Goal: Information Seeking & Learning: Learn about a topic

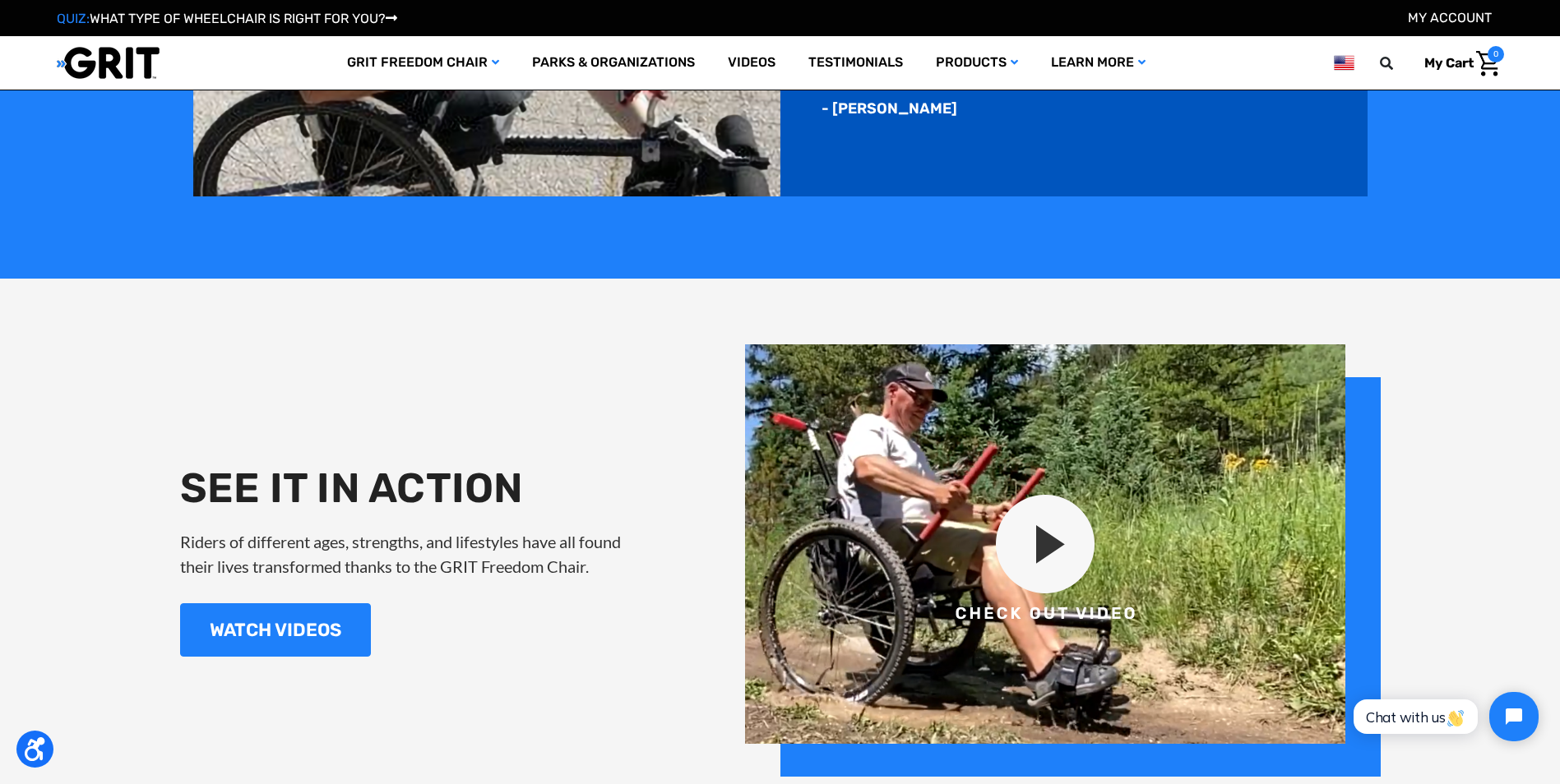
scroll to position [1937, 0]
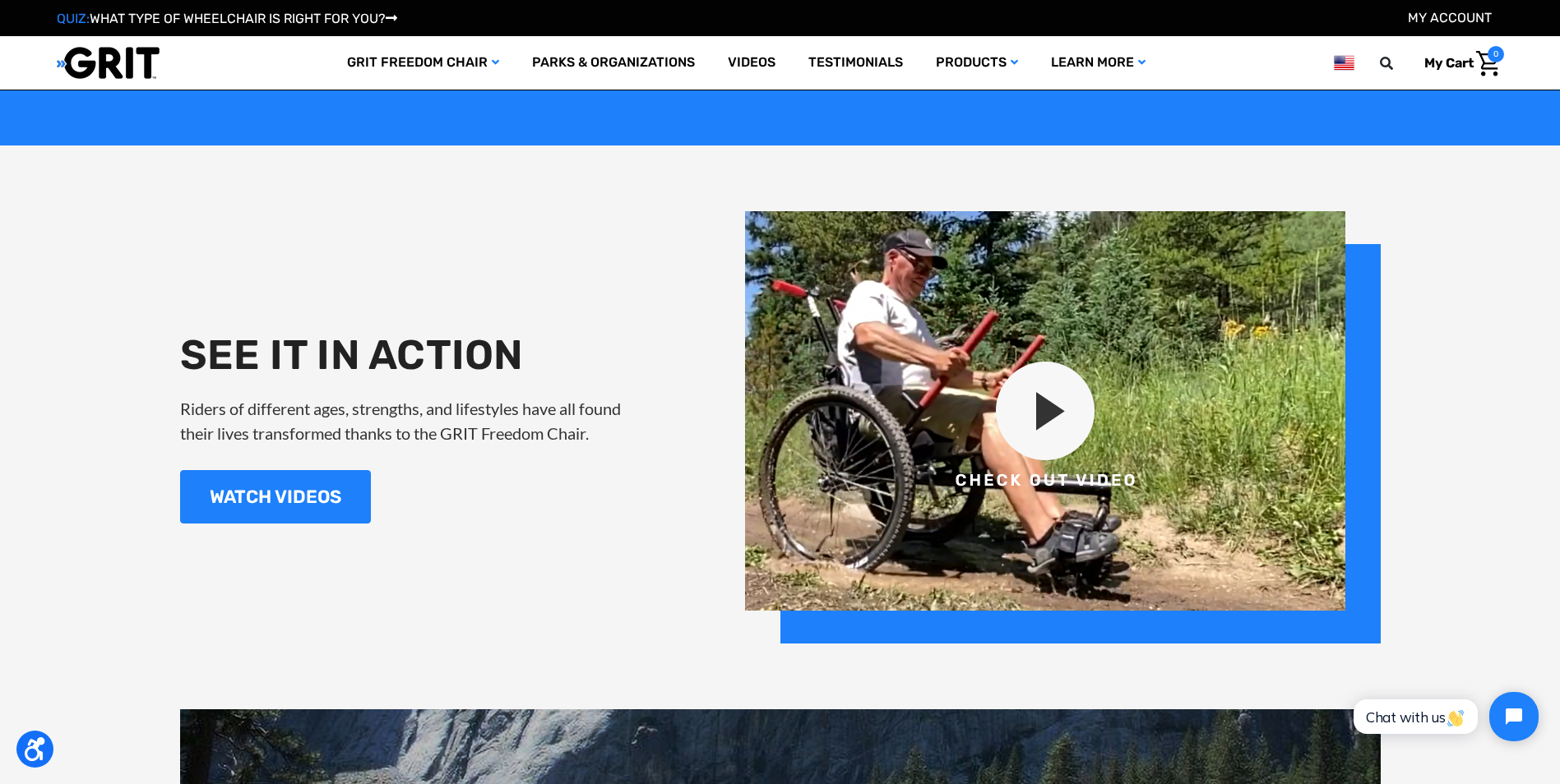
click at [1061, 423] on img at bounding box center [1063, 427] width 635 height 433
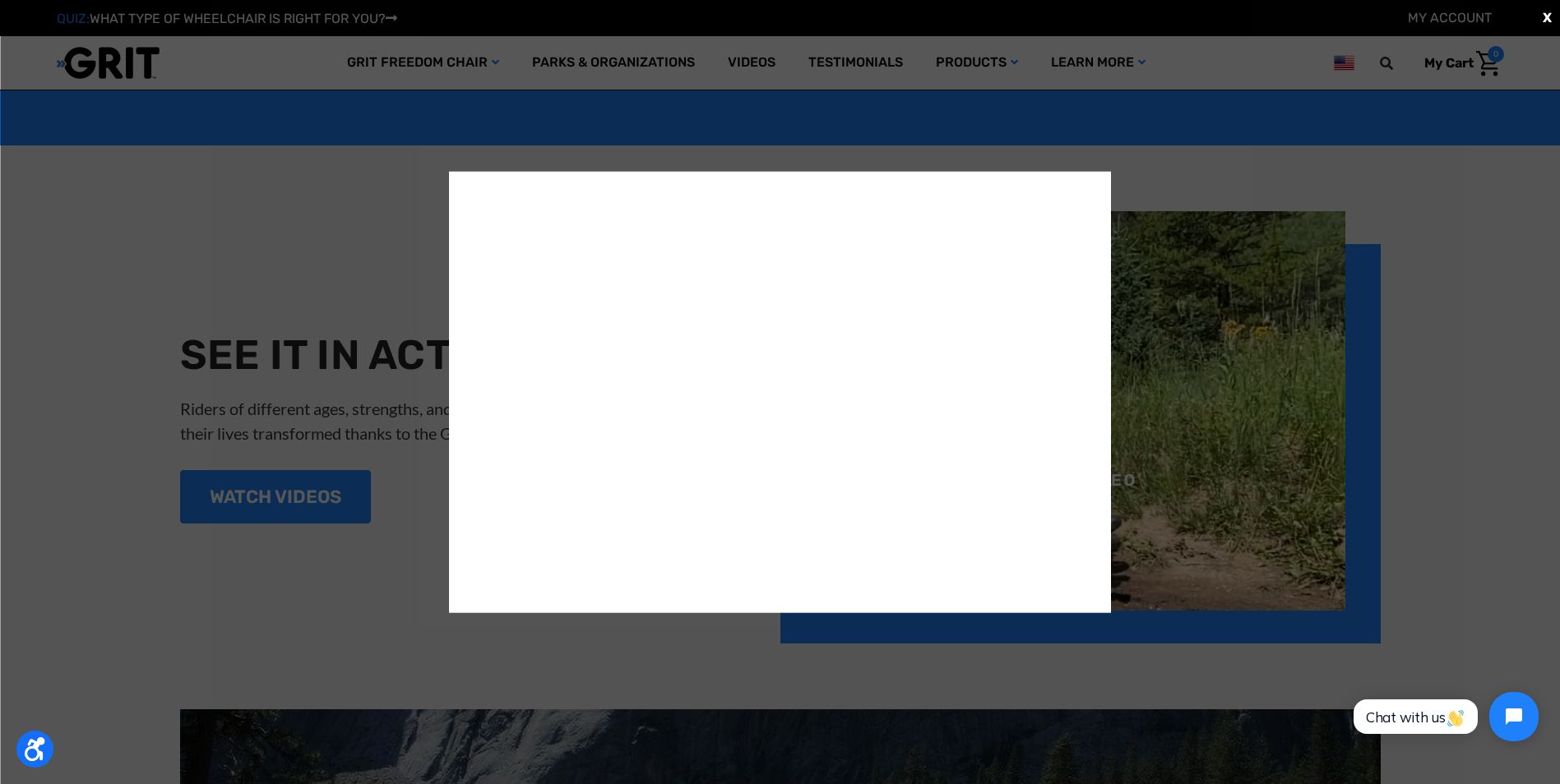
click at [1477, 255] on div "X" at bounding box center [780, 392] width 1560 height 784
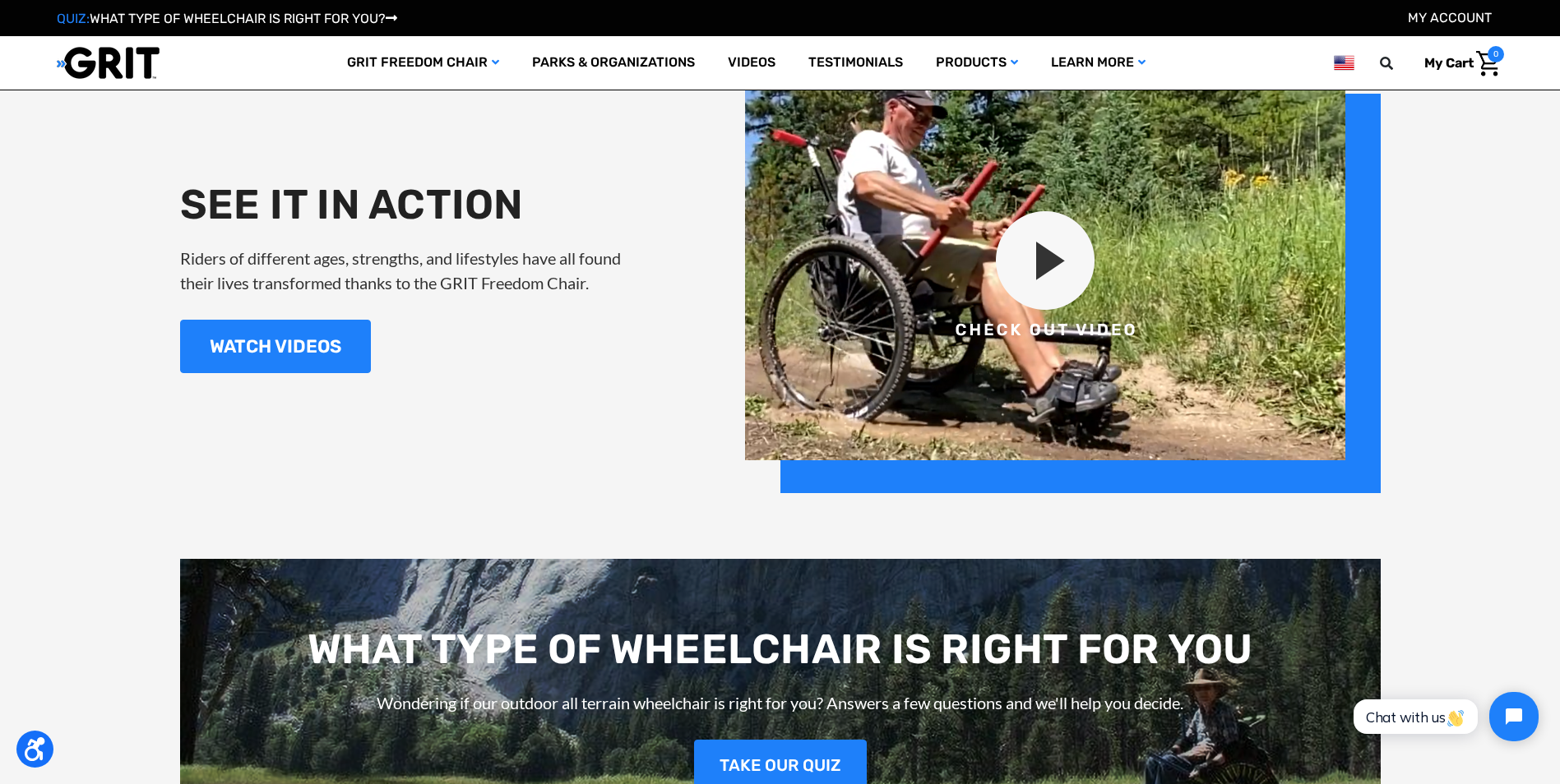
scroll to position [1960, 0]
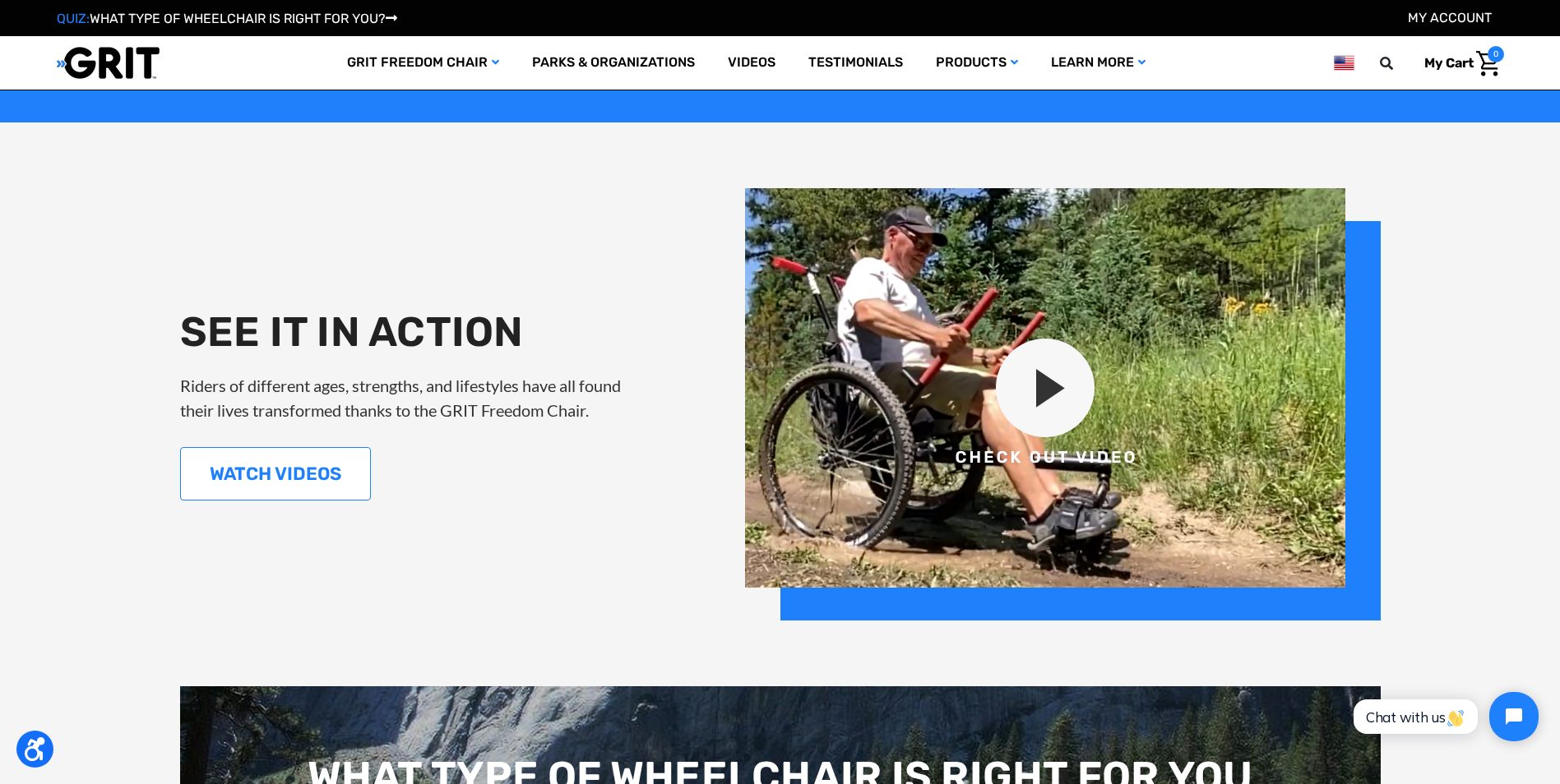
click at [311, 482] on link "WATCH VIDEOS" at bounding box center [275, 474] width 190 height 54
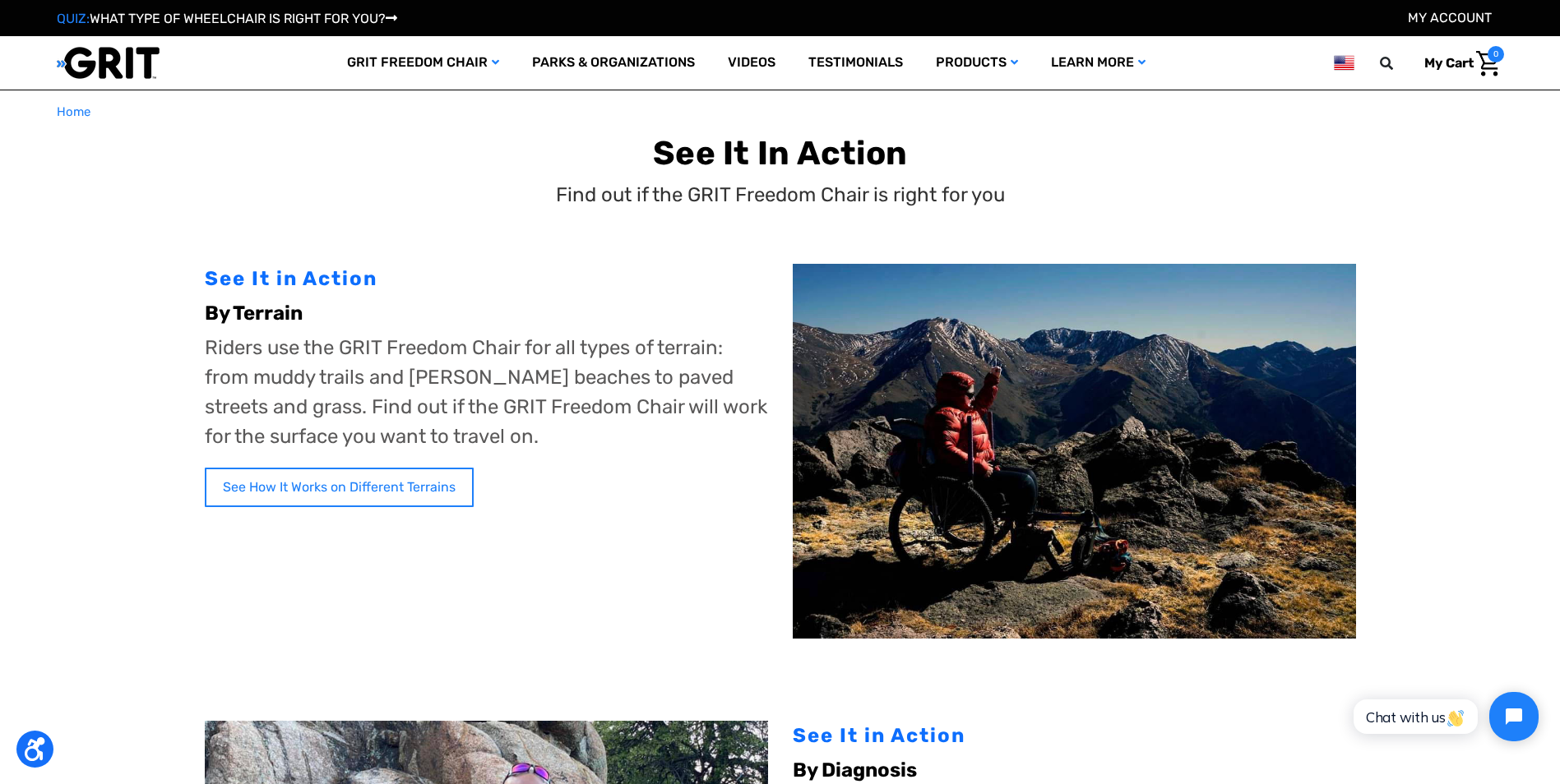
click at [419, 497] on link "See How It Works on Different Terrains" at bounding box center [339, 488] width 269 height 40
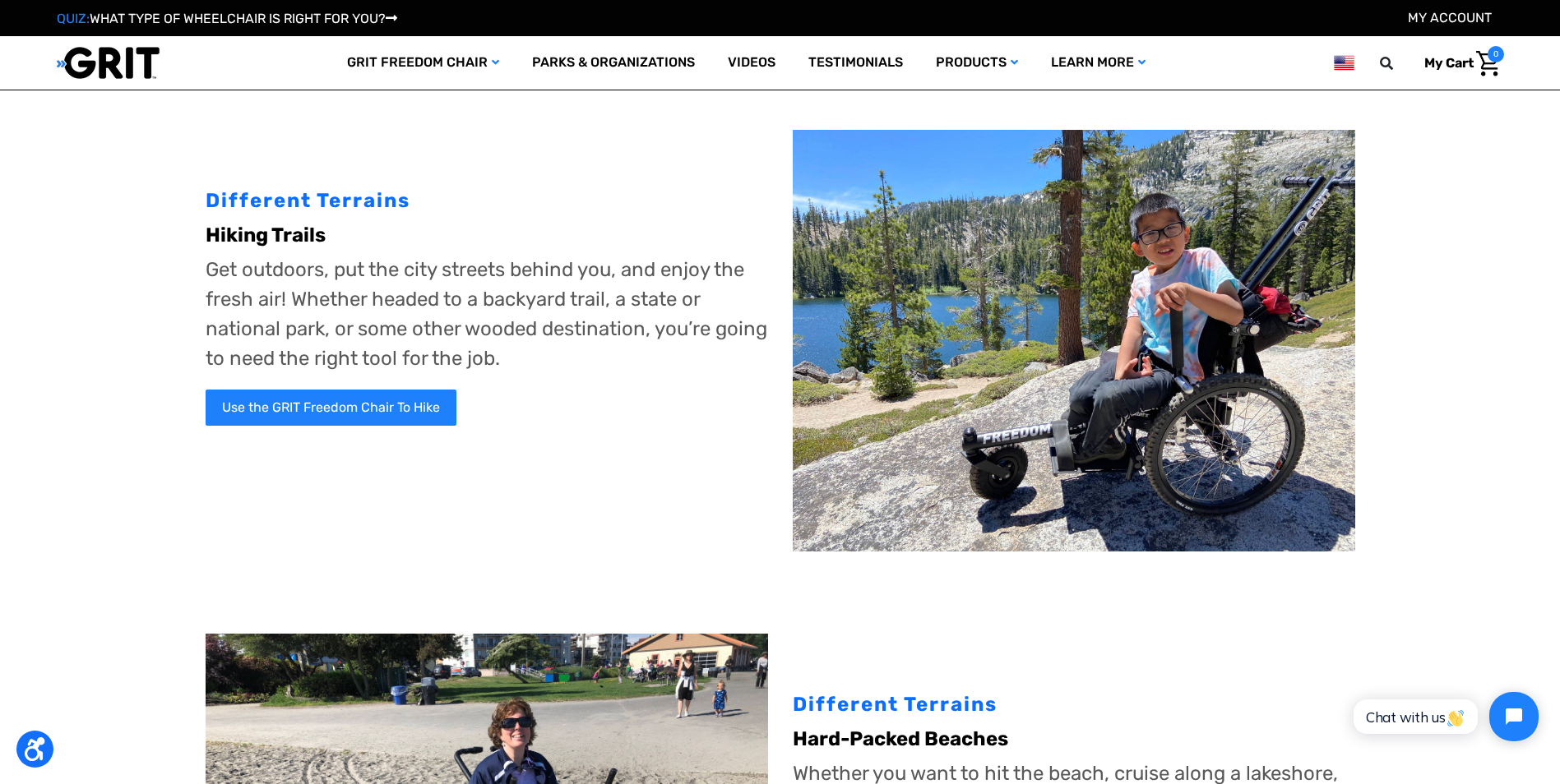
scroll to position [15, 0]
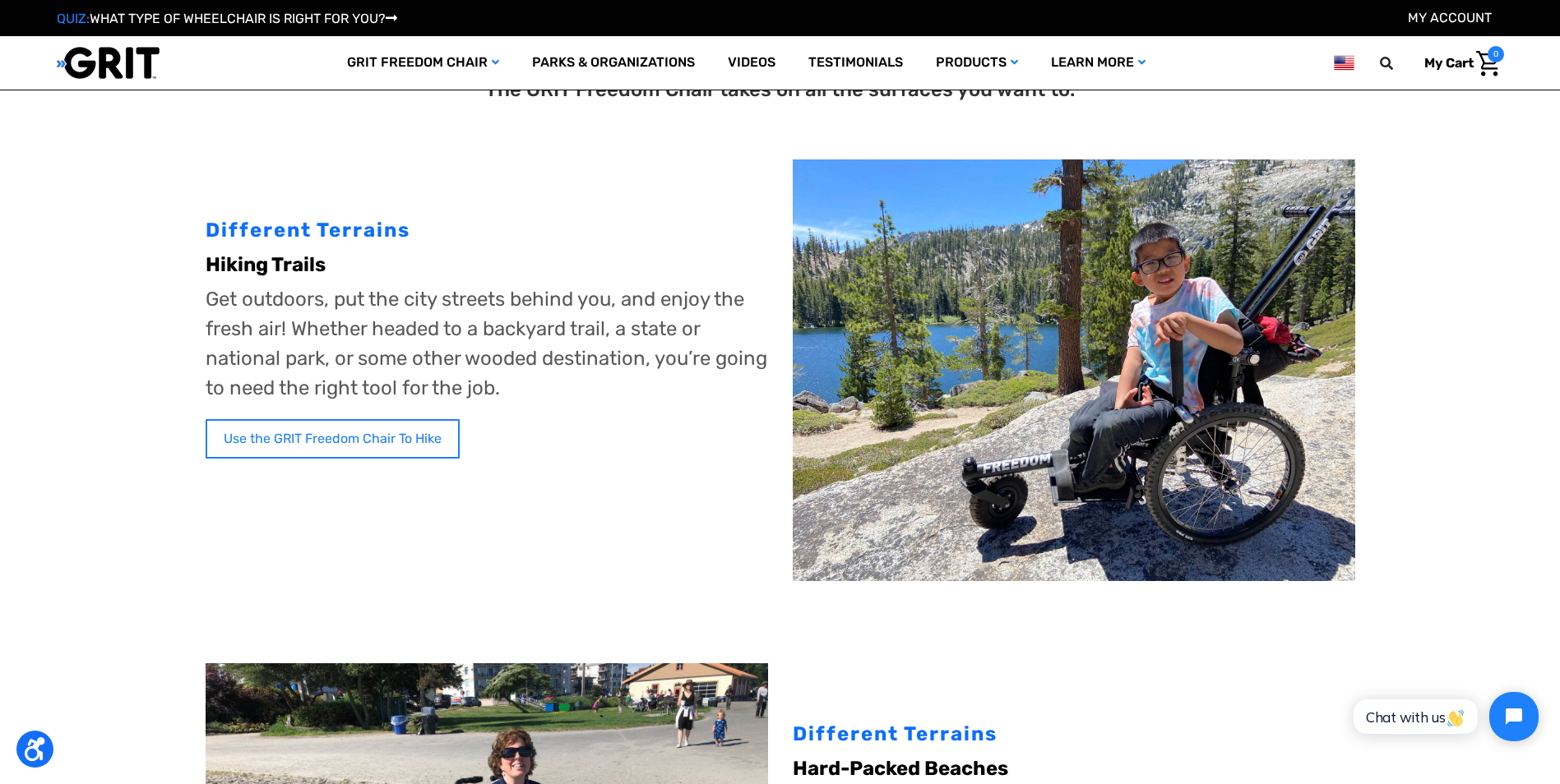
click at [385, 427] on link "Use the GRIT Freedom Chair To Hike" at bounding box center [333, 440] width 255 height 40
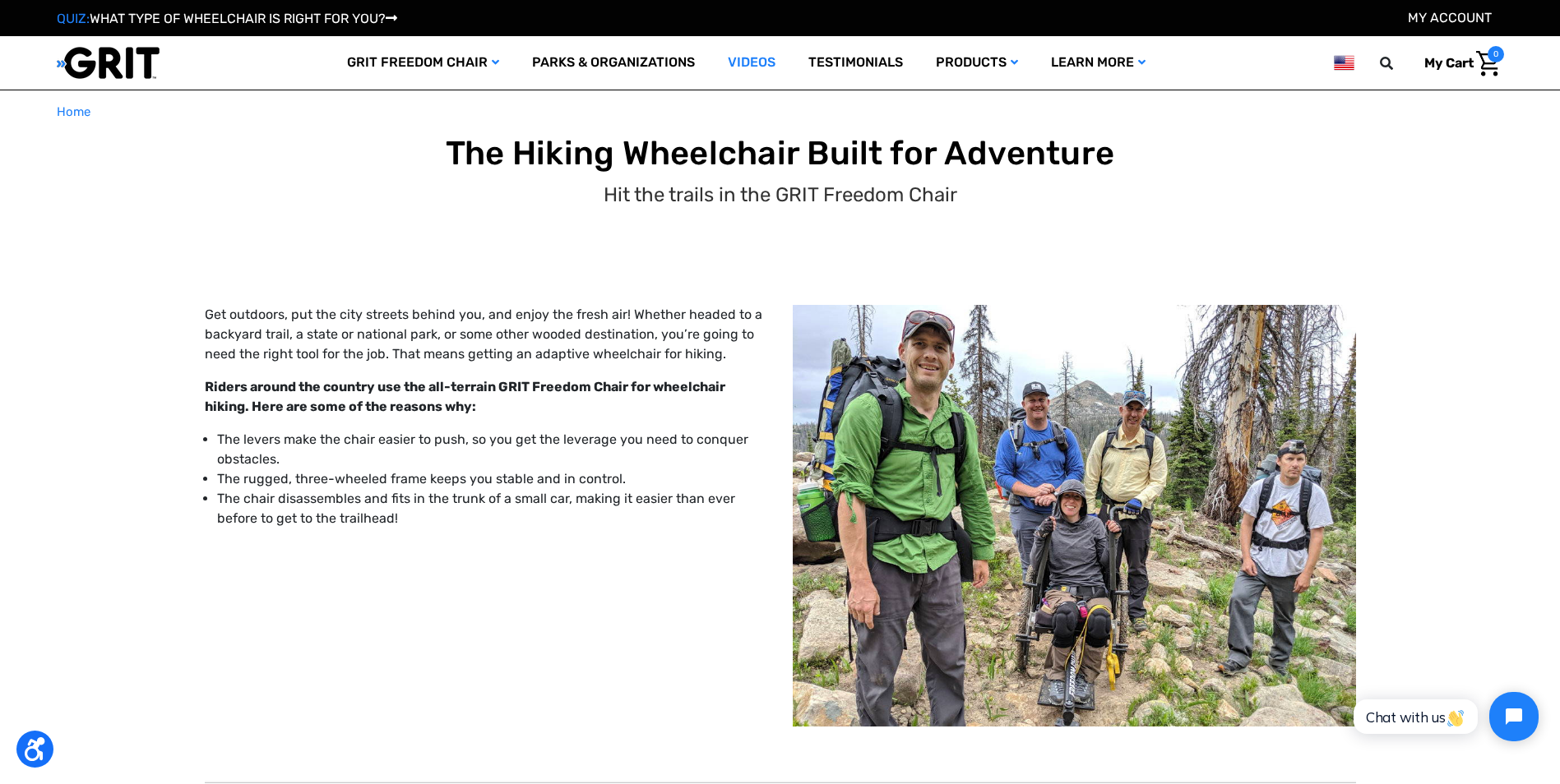
click at [765, 72] on link "Videos" at bounding box center [751, 63] width 81 height 54
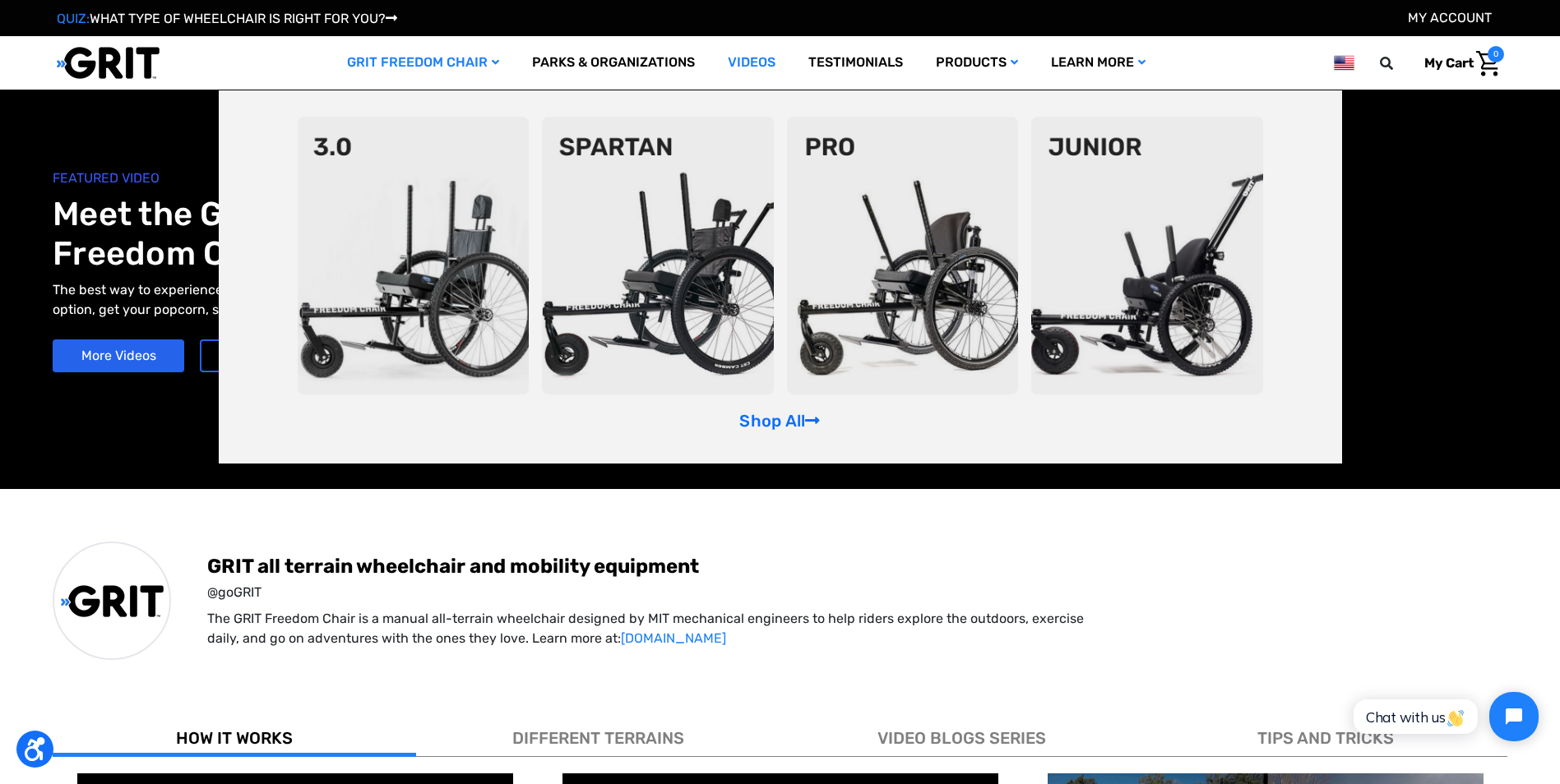
click at [918, 271] on img at bounding box center [903, 255] width 232 height 278
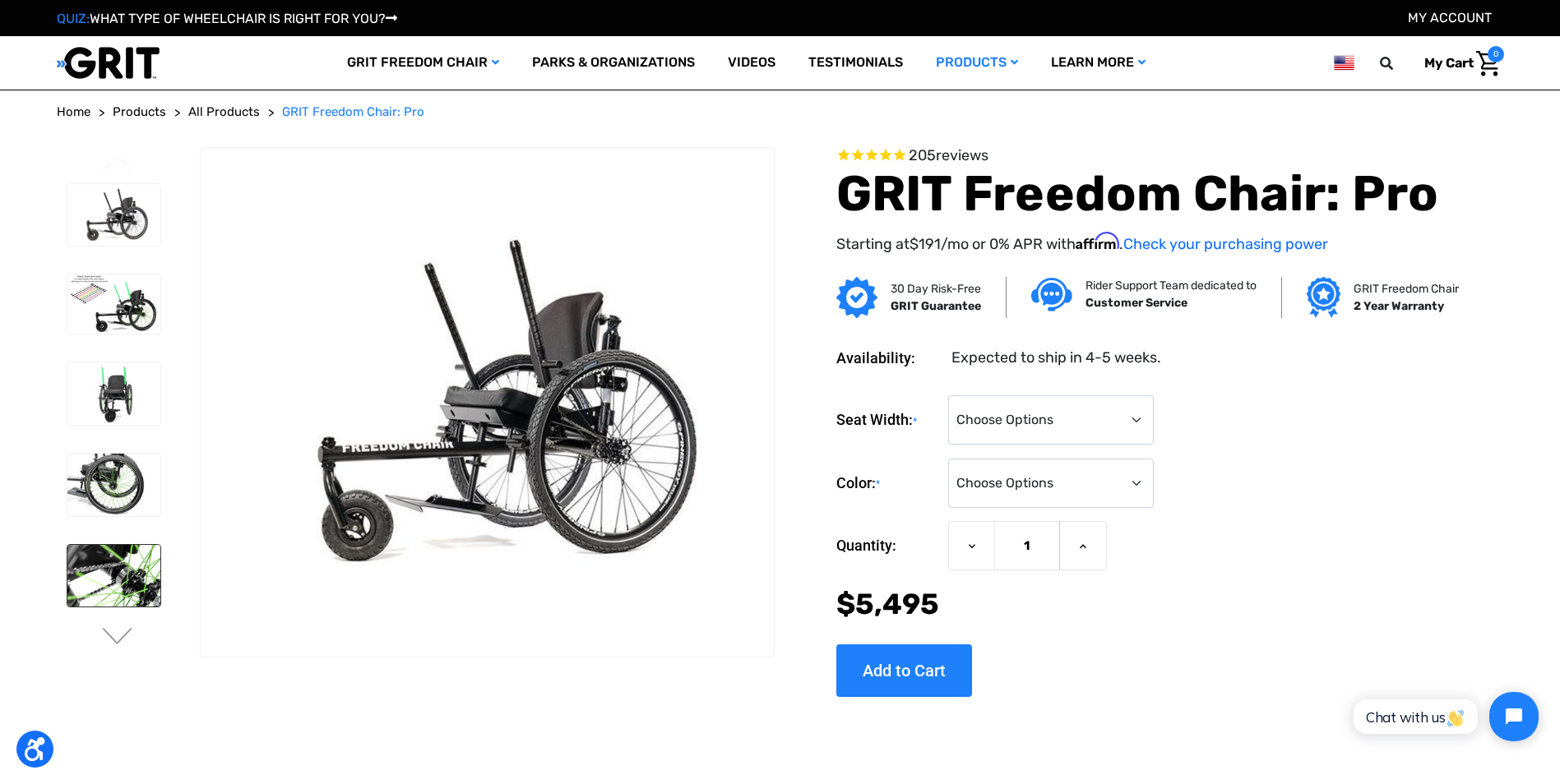
click at [125, 564] on img at bounding box center [113, 576] width 93 height 62
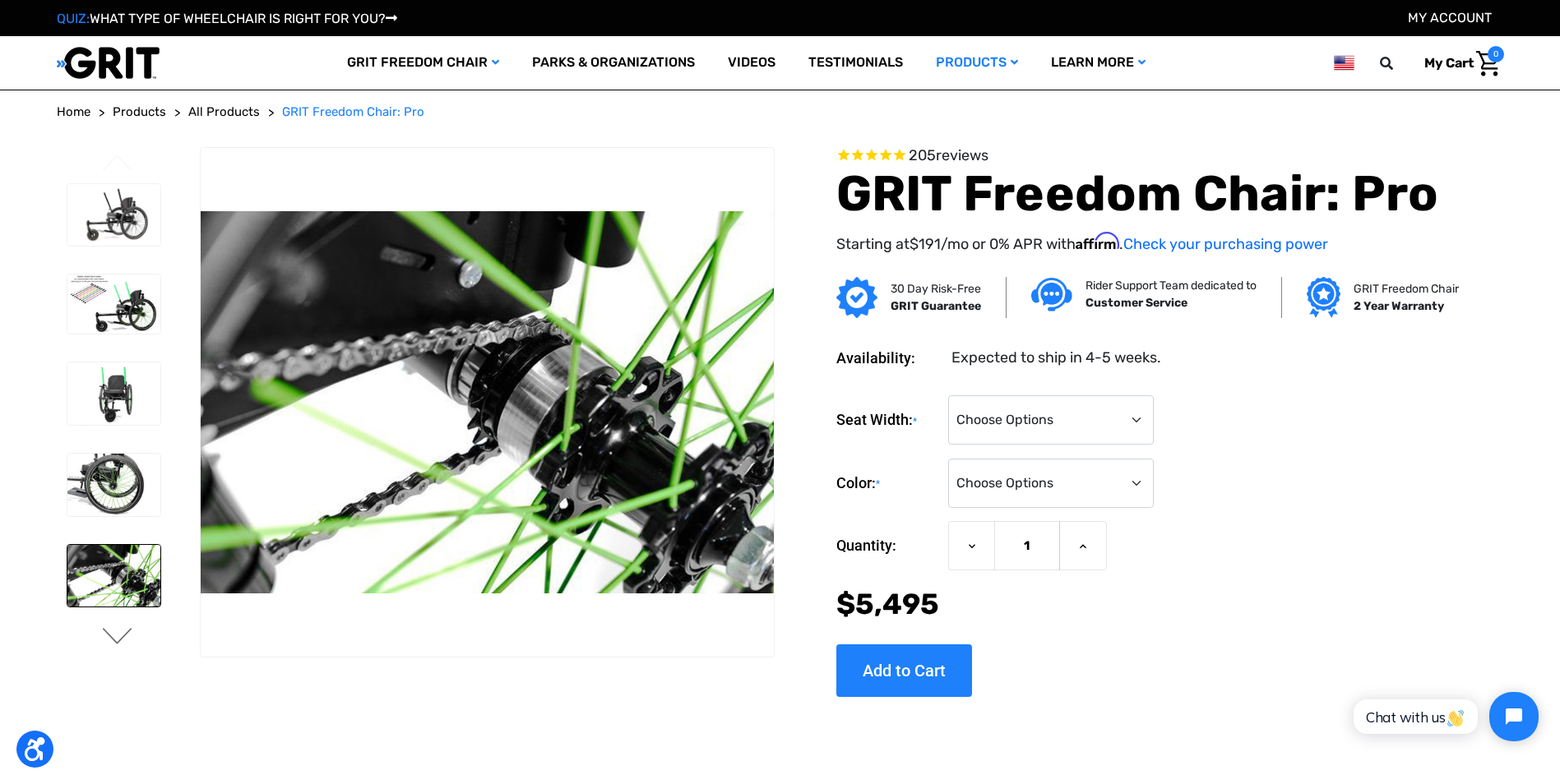
click at [113, 636] on button "Next" at bounding box center [118, 638] width 35 height 20
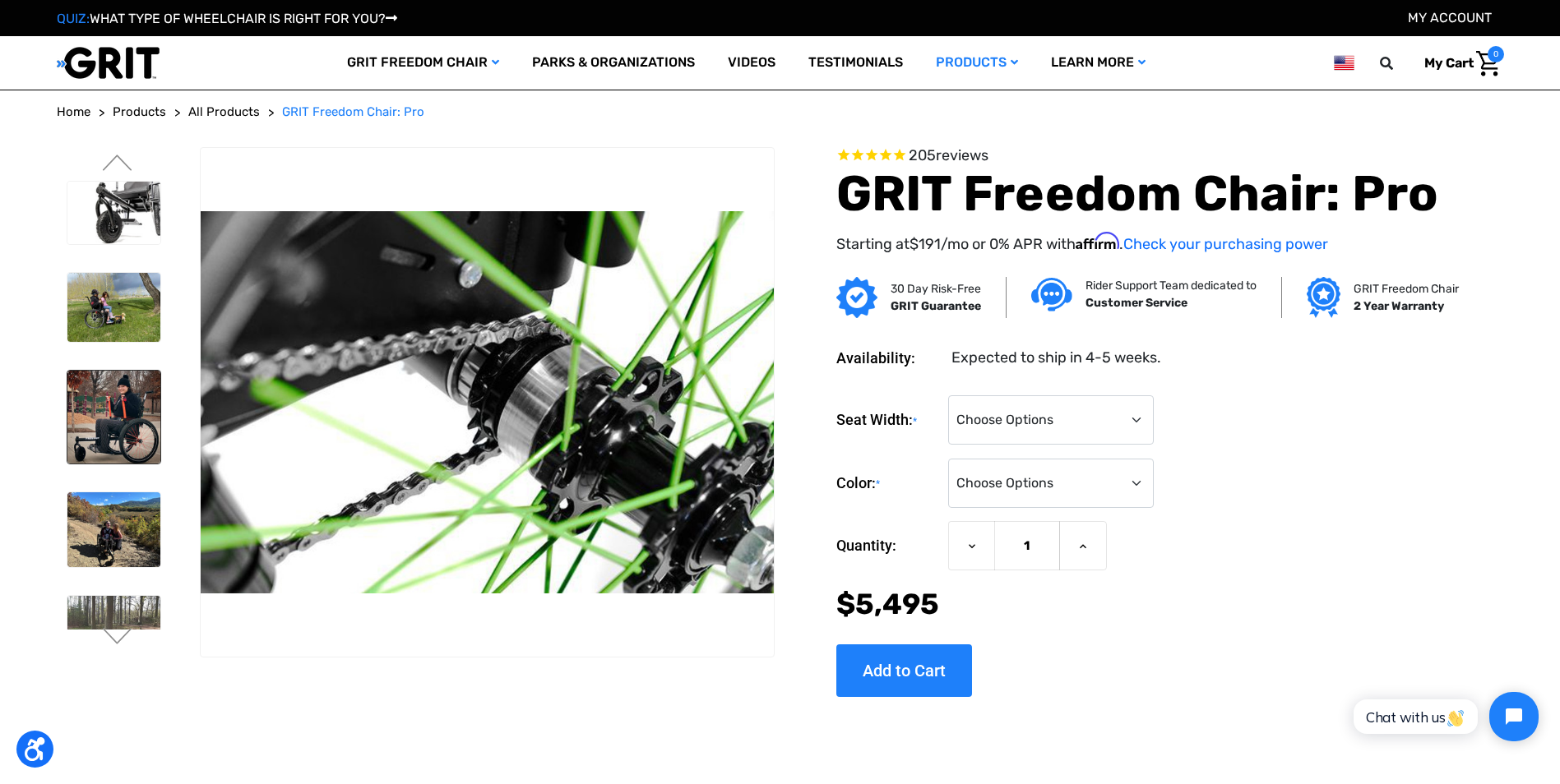
click at [106, 413] on img at bounding box center [113, 416] width 93 height 93
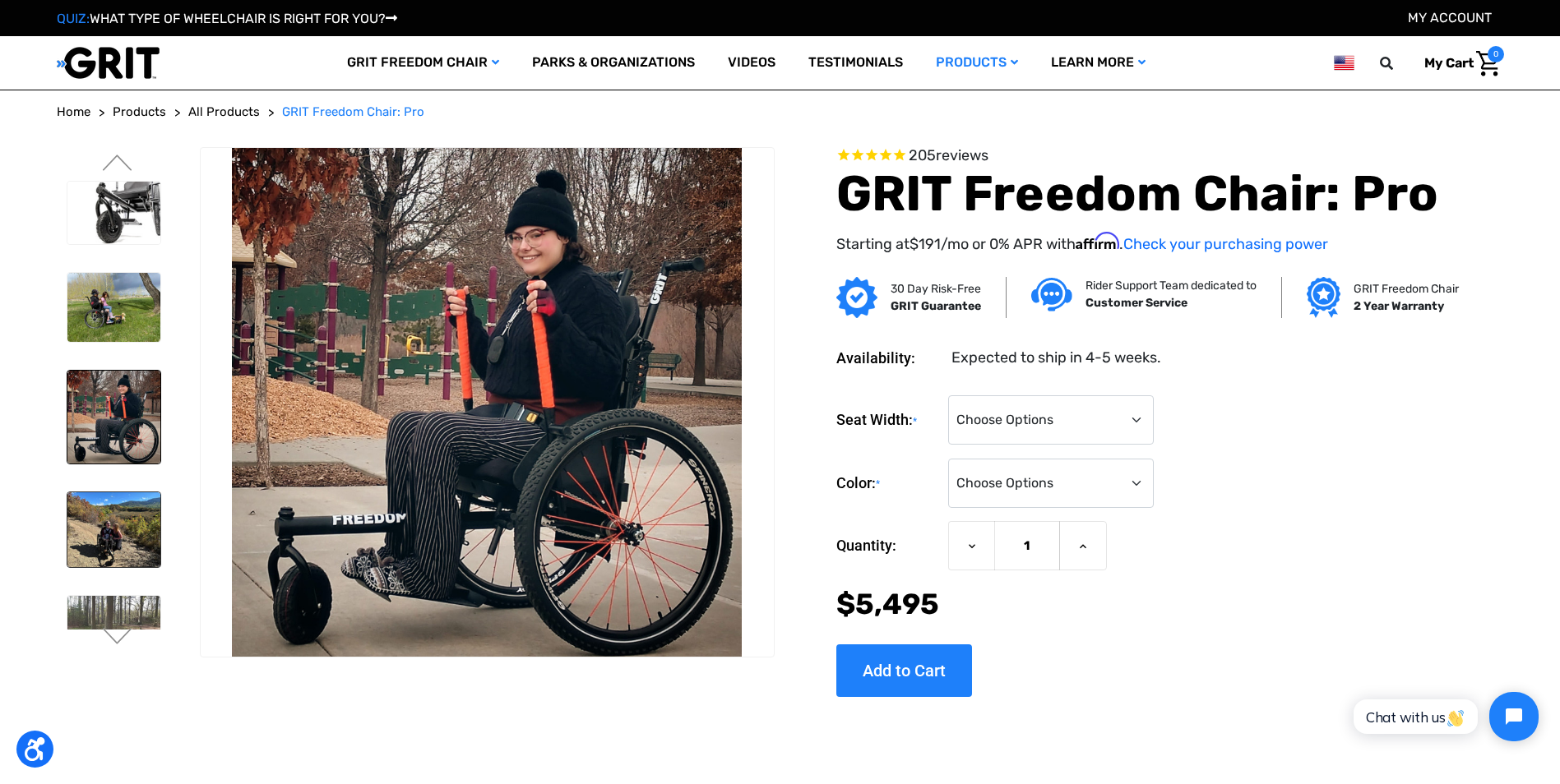
click at [108, 533] on img at bounding box center [113, 530] width 93 height 74
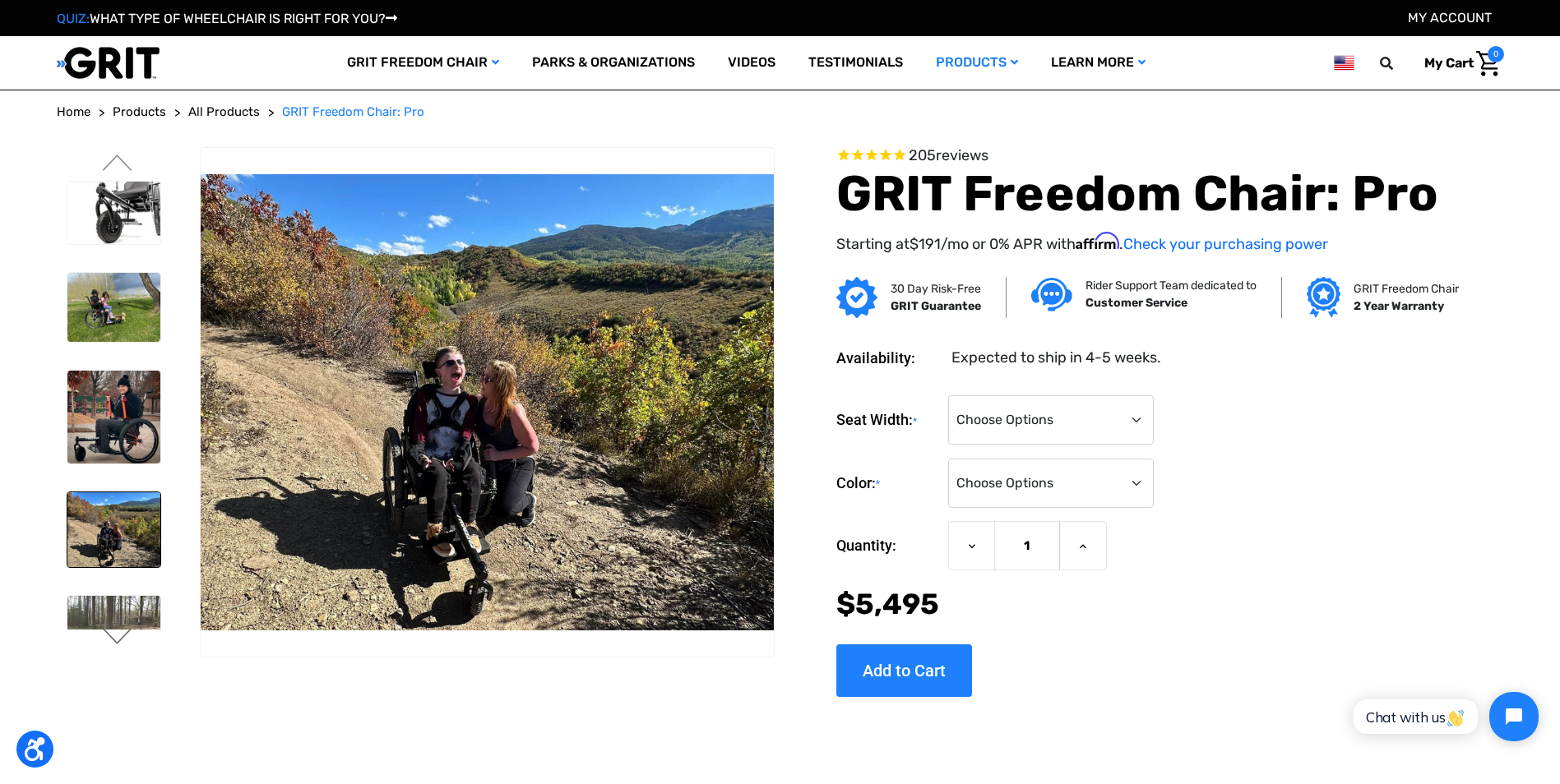
click at [117, 628] on button "Next" at bounding box center [118, 638] width 35 height 20
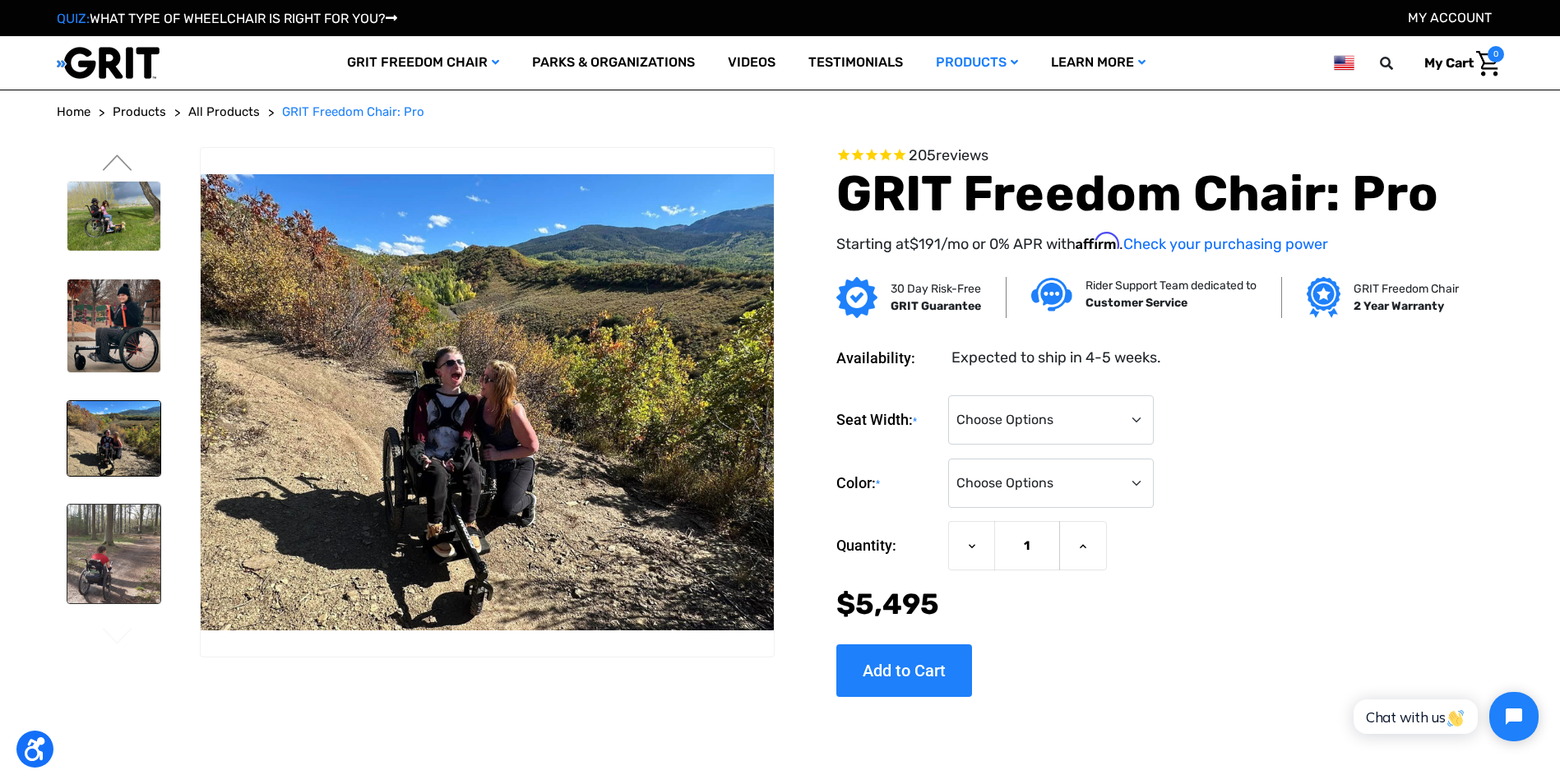
click at [112, 551] on img at bounding box center [113, 554] width 93 height 100
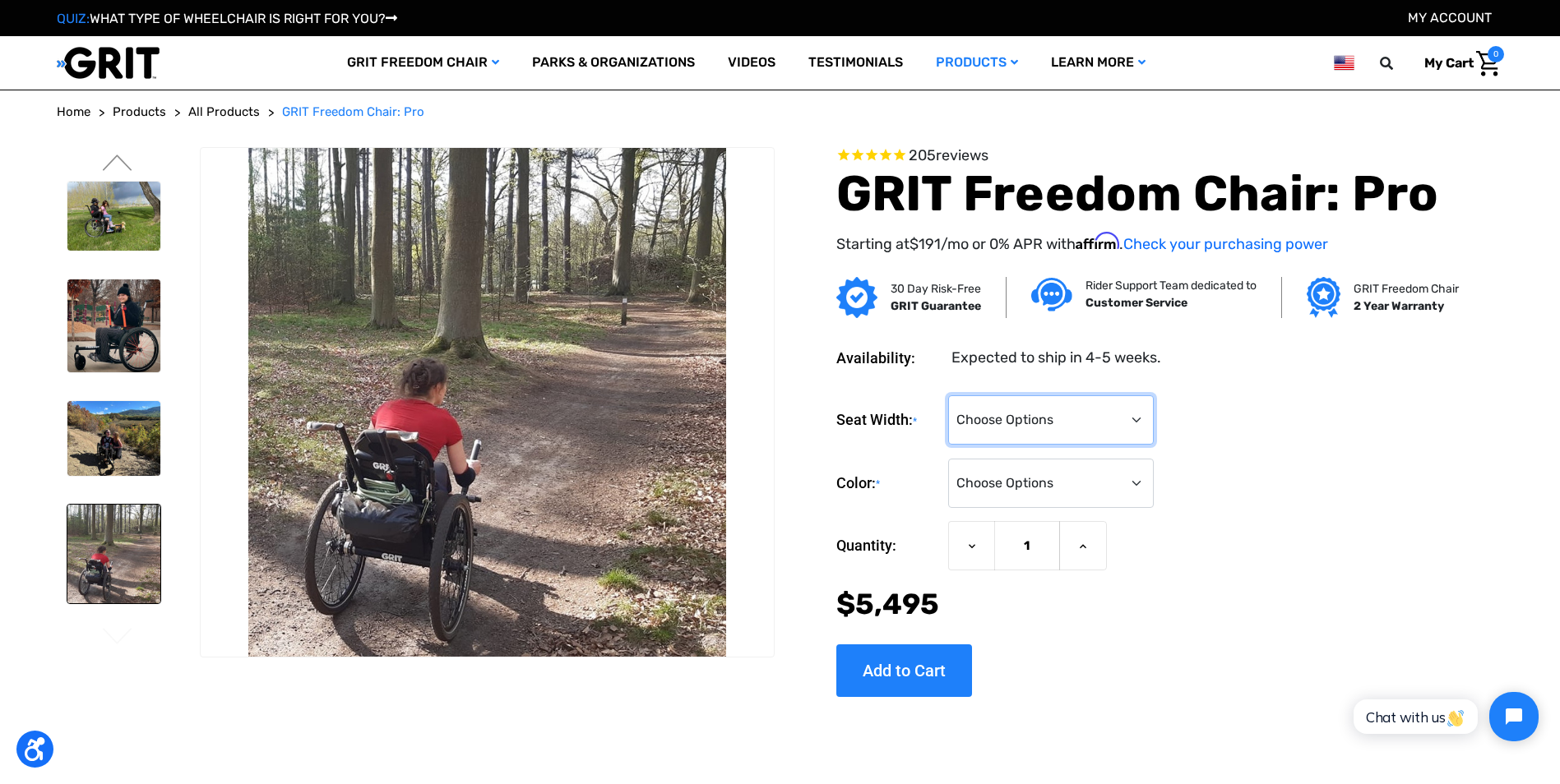
click at [1091, 413] on select "Choose Options 16" 18" 20"" at bounding box center [1051, 420] width 206 height 49
click at [1307, 440] on div "Seat Width: * Choose Options 16" 18" 20"" at bounding box center [1144, 421] width 617 height 50
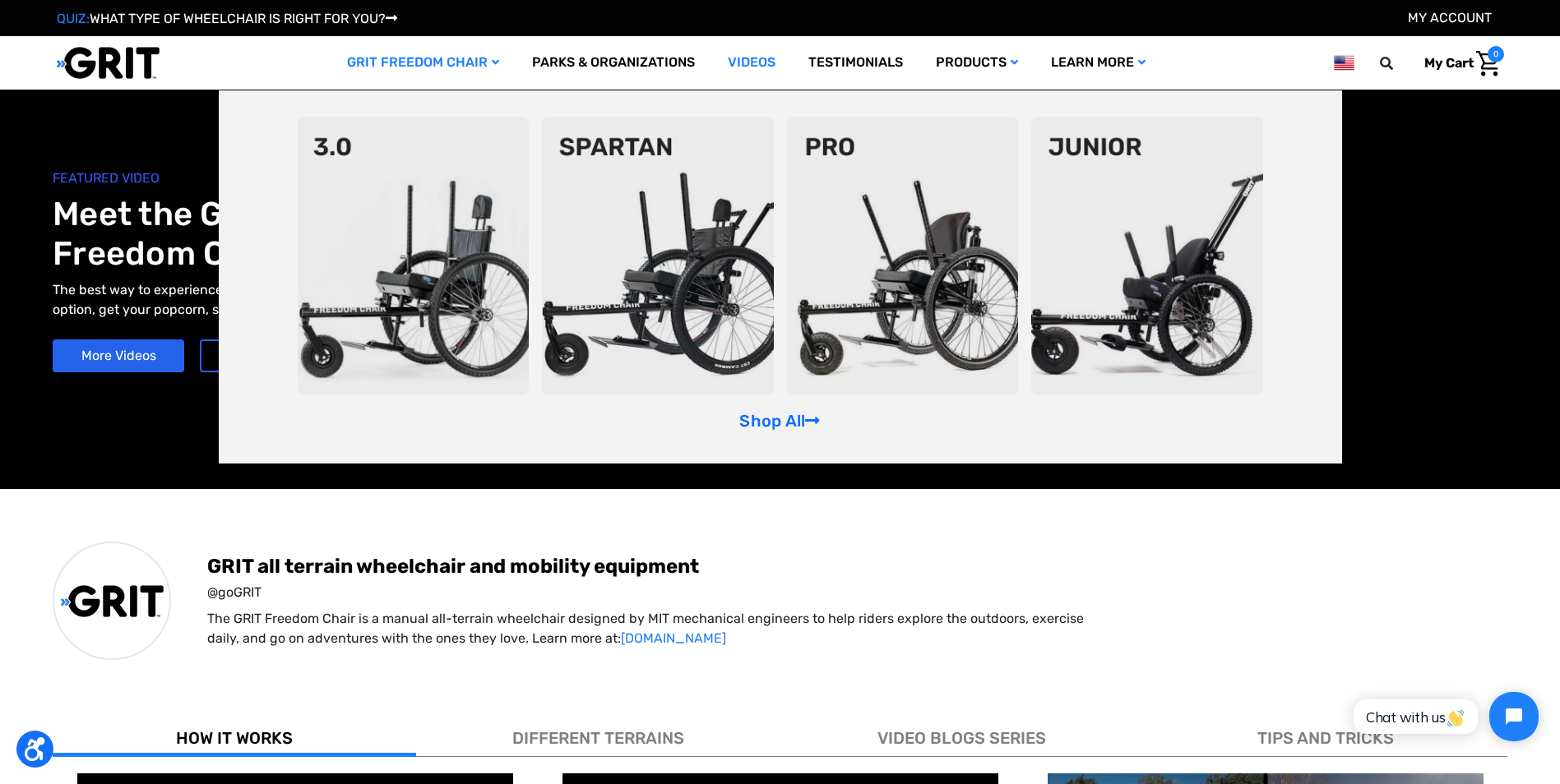
click at [404, 281] on img at bounding box center [414, 255] width 232 height 278
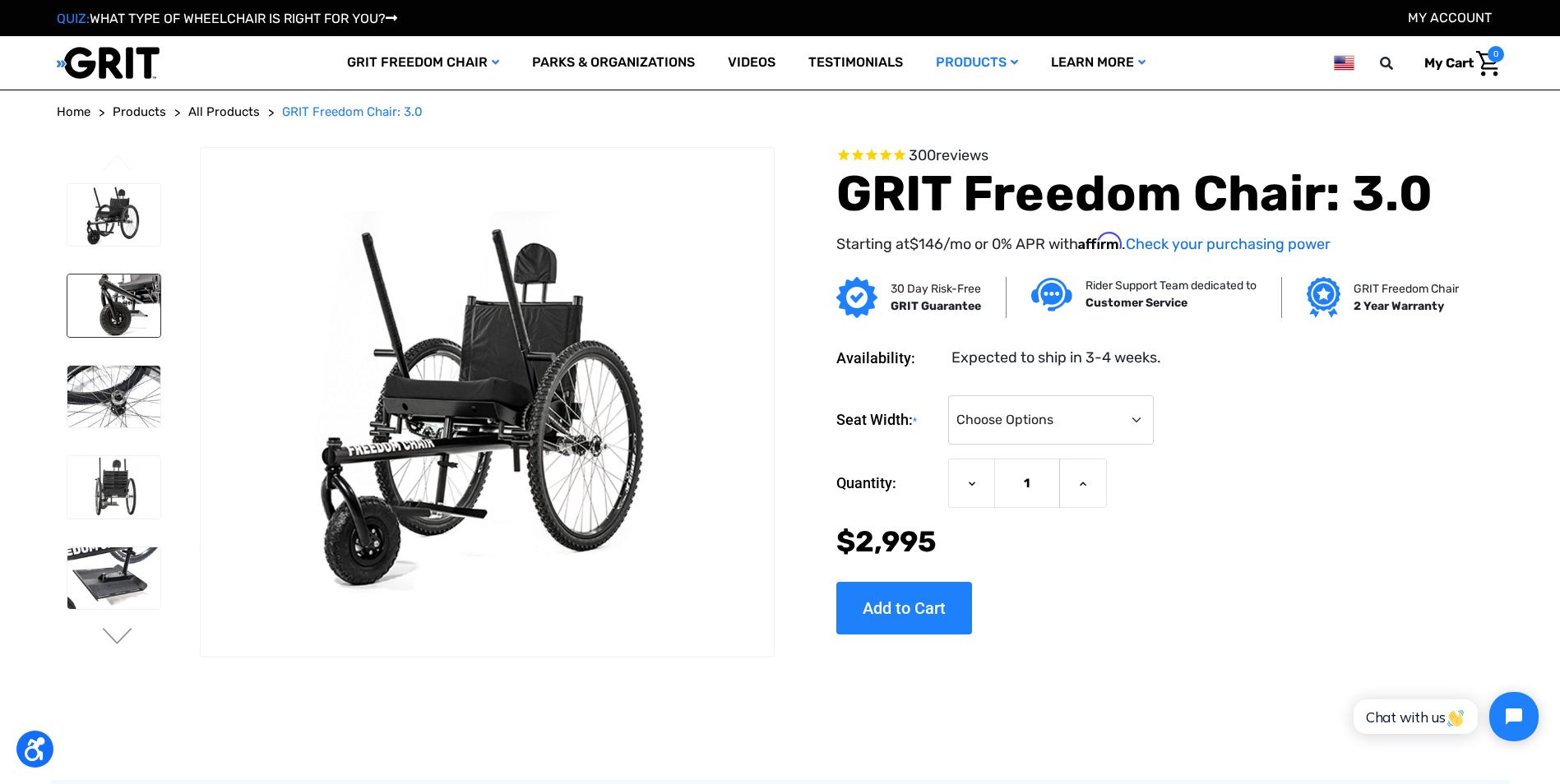
click at [104, 319] on img at bounding box center [113, 305] width 93 height 62
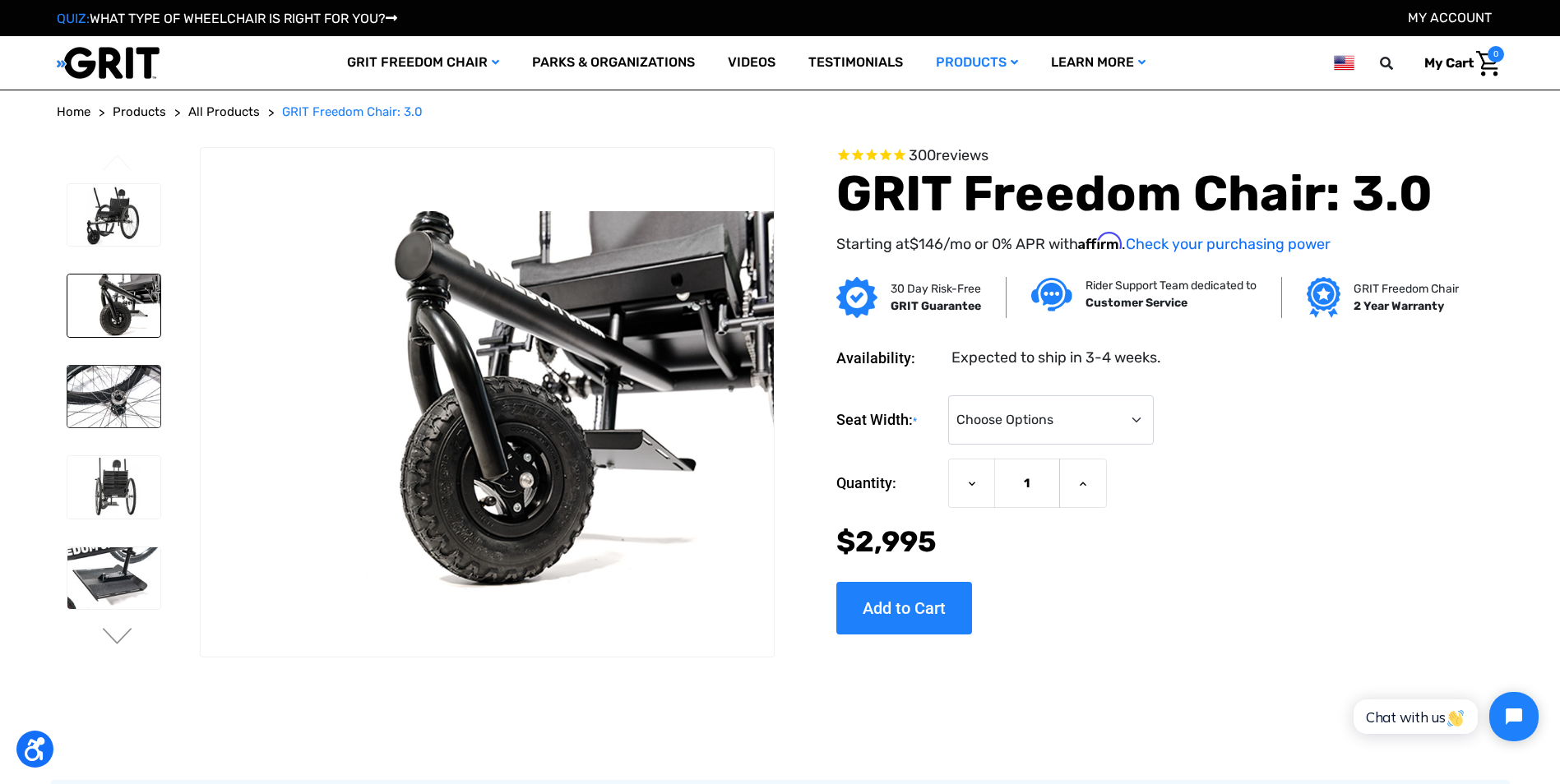
click at [115, 392] on img at bounding box center [113, 397] width 93 height 62
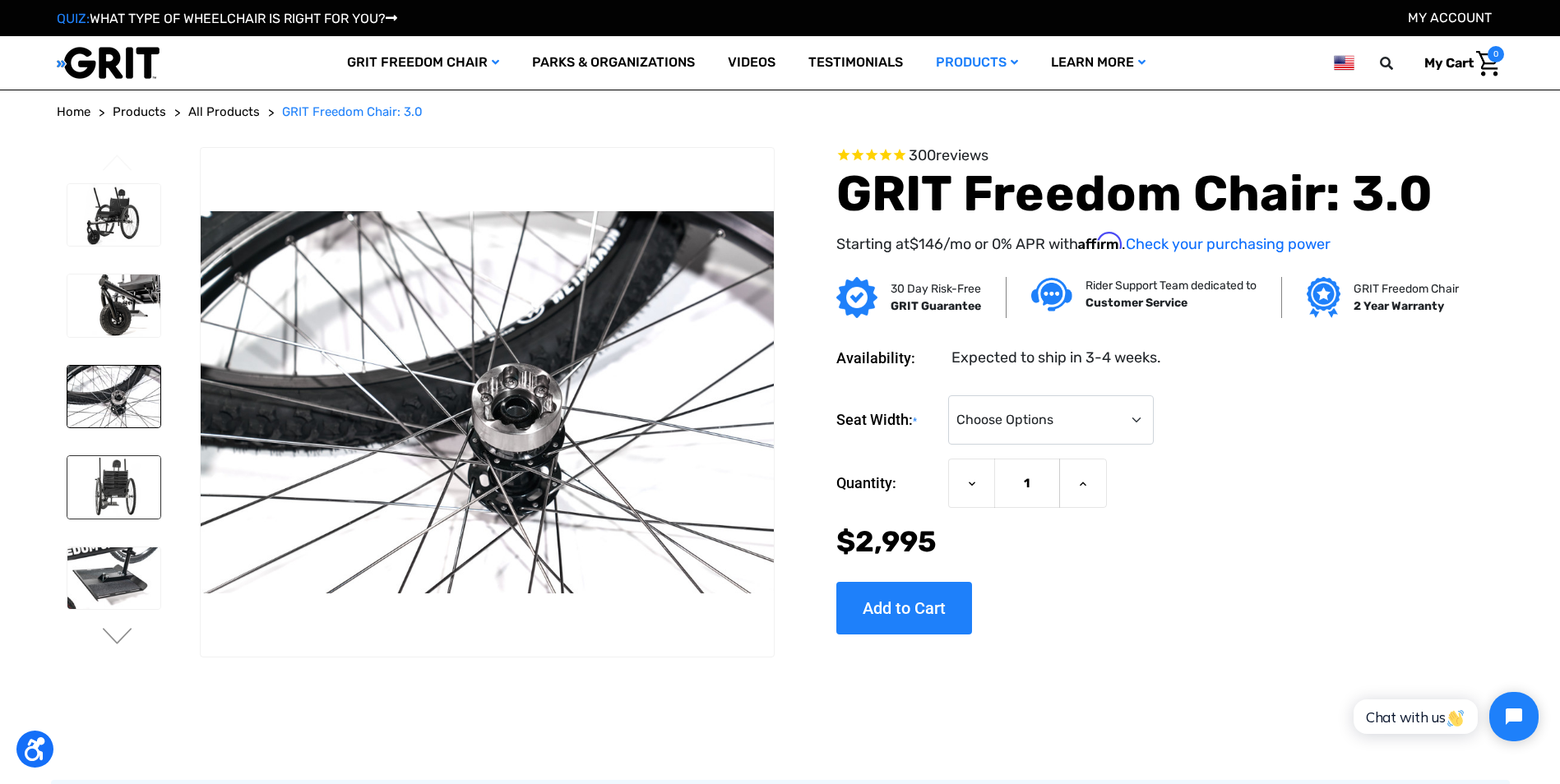
click at [132, 469] on img at bounding box center [113, 487] width 93 height 62
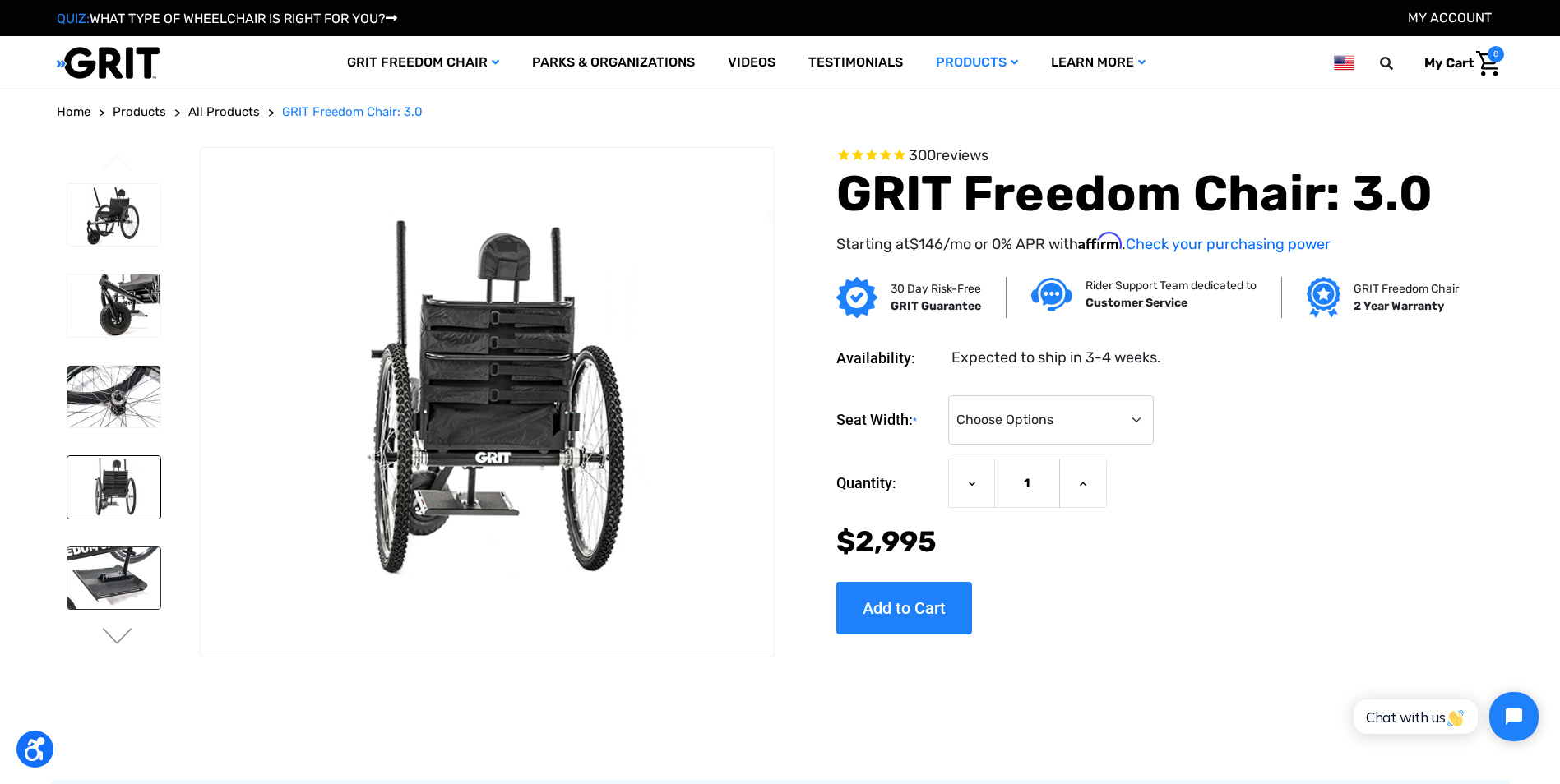
click at [124, 569] on img at bounding box center [113, 579] width 93 height 62
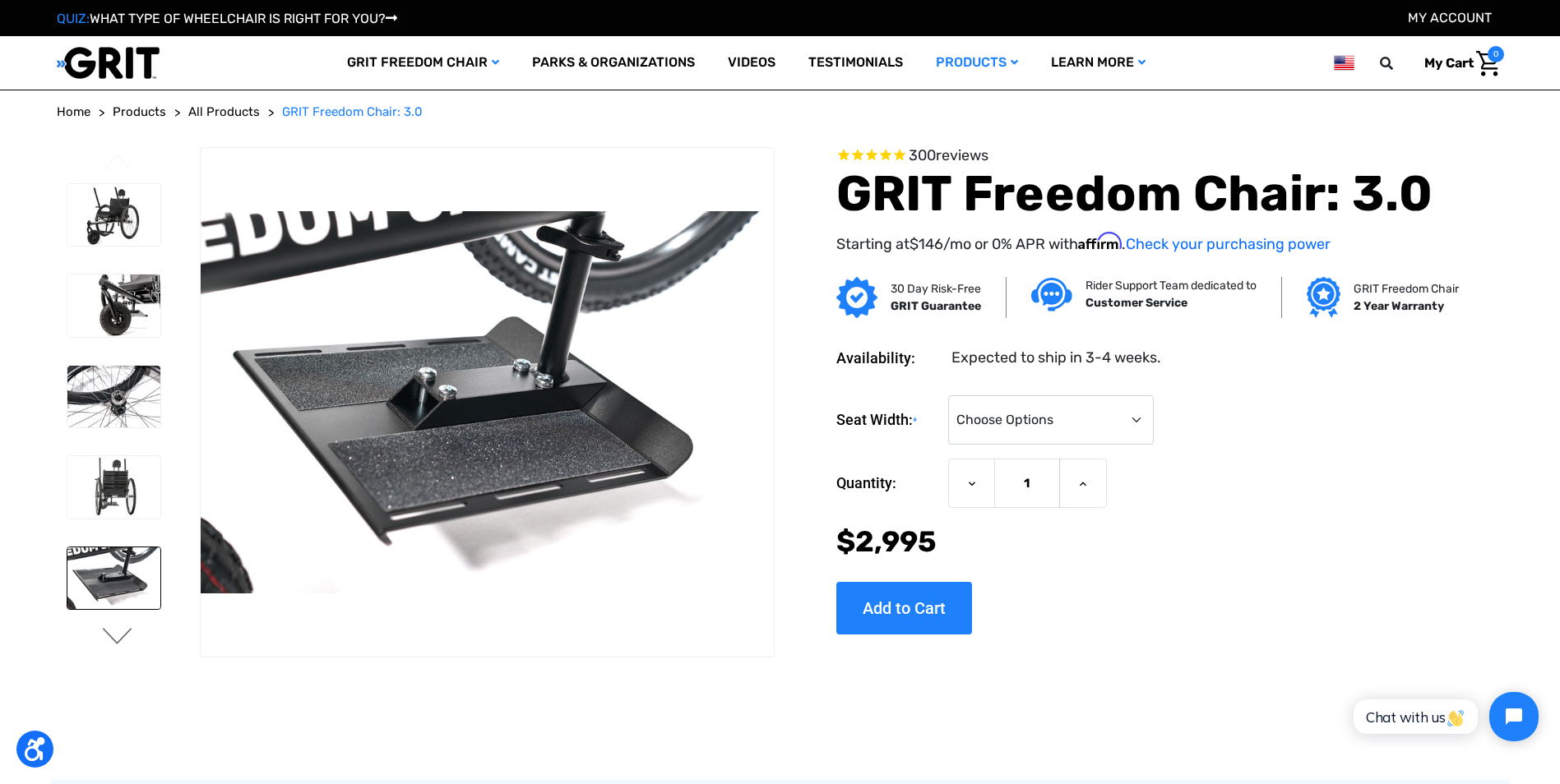
click at [117, 631] on button "Next" at bounding box center [118, 638] width 35 height 20
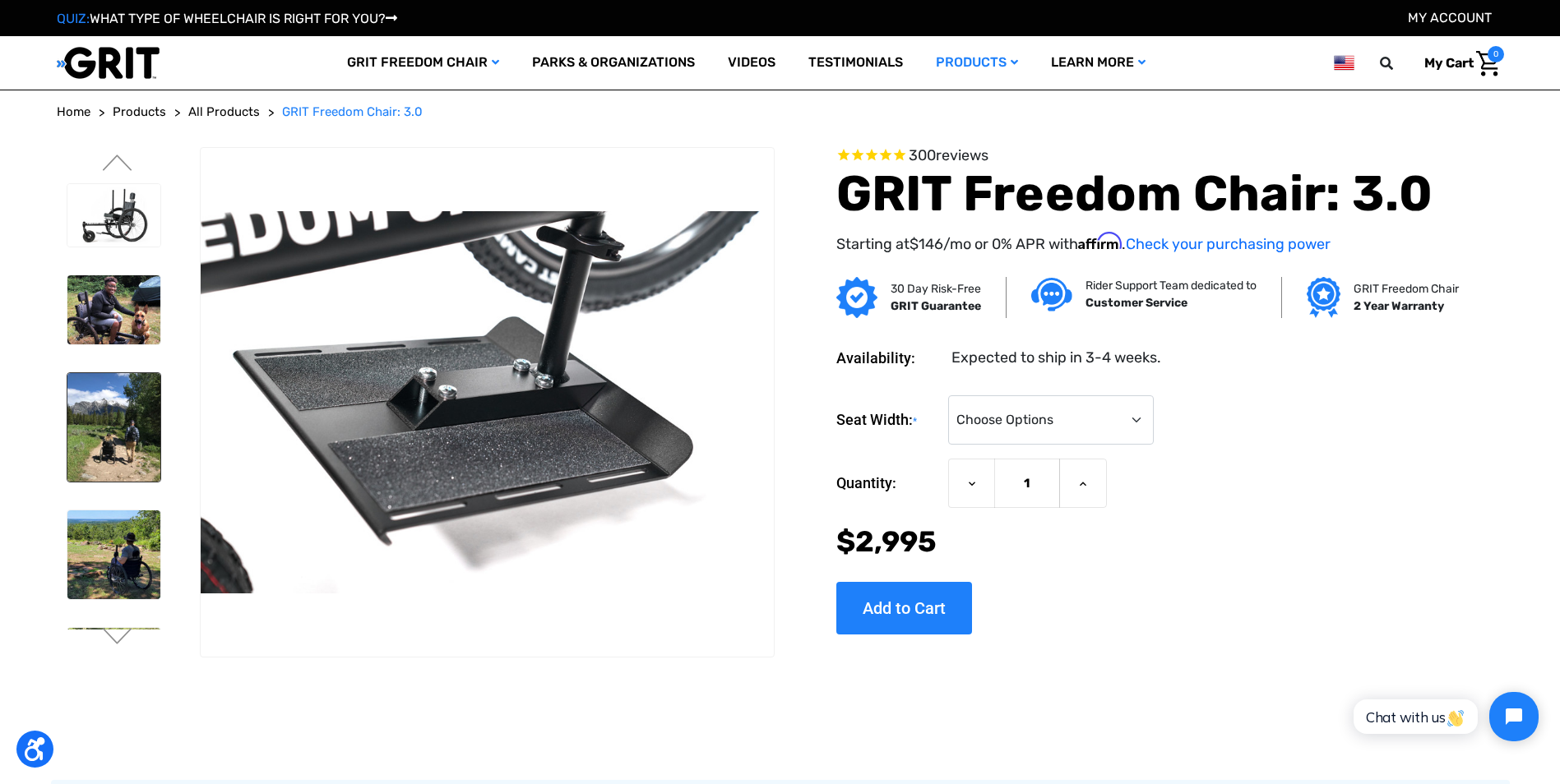
click at [114, 435] on img at bounding box center [113, 427] width 93 height 108
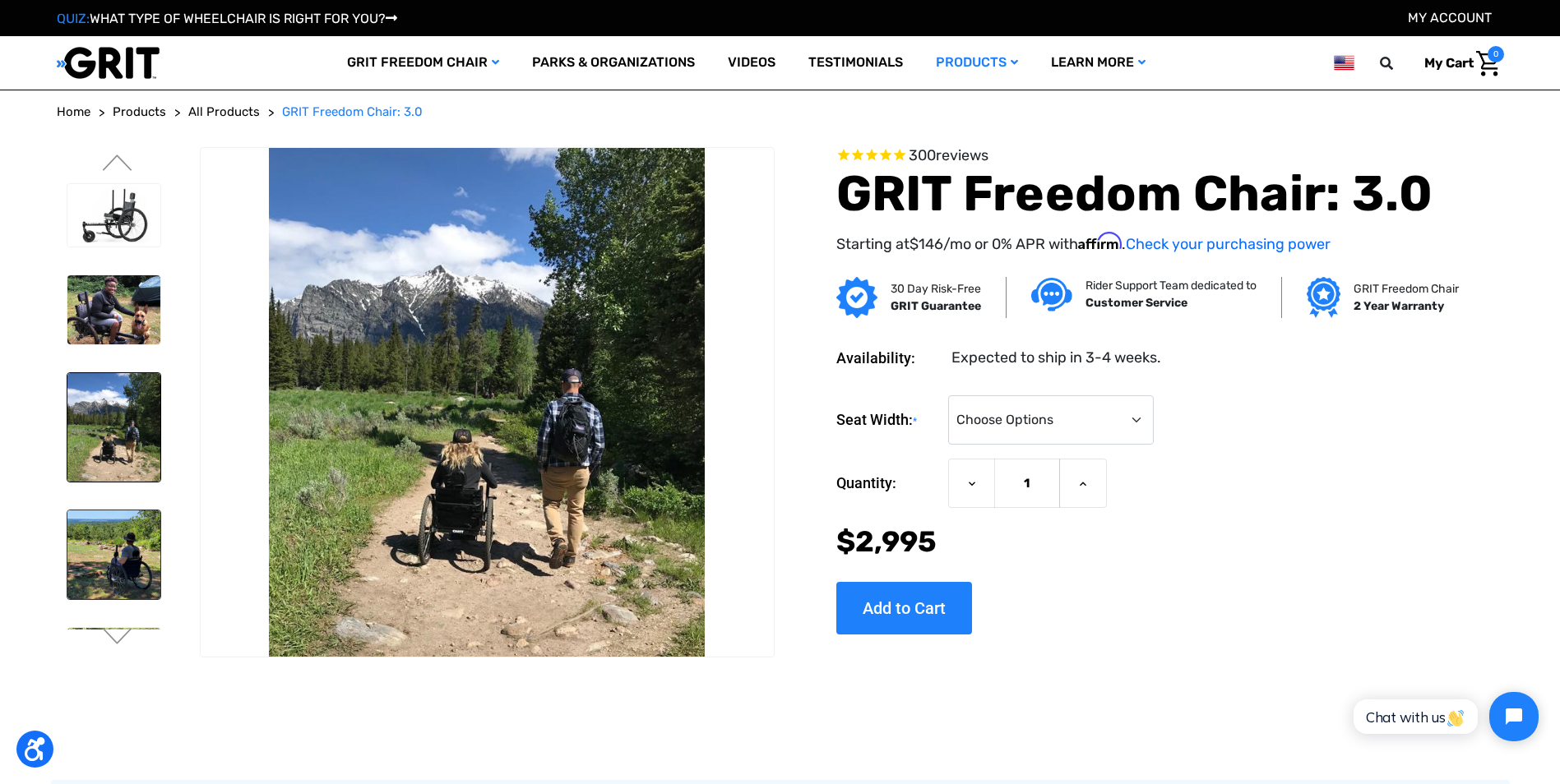
click at [123, 546] on img at bounding box center [113, 555] width 93 height 88
